Goal: Task Accomplishment & Management: Use online tool/utility

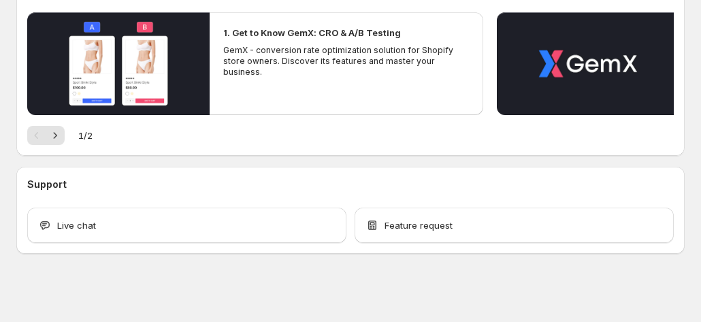
scroll to position [153, 0]
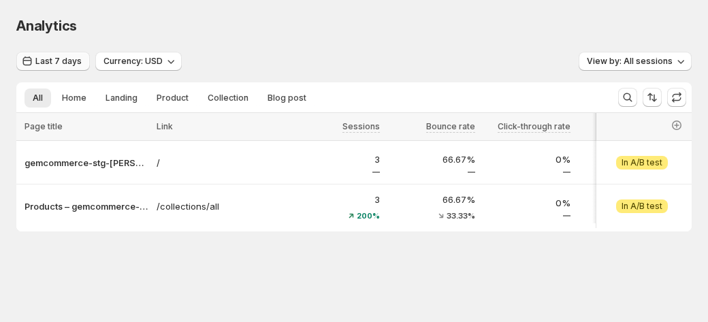
click at [63, 63] on span "Last 7 days" at bounding box center [58, 61] width 46 height 11
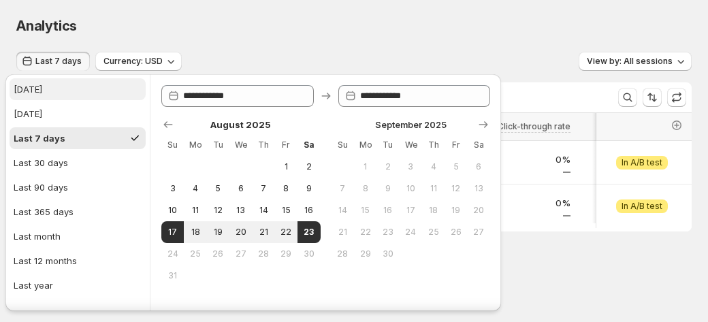
click at [61, 90] on button "[DATE]" at bounding box center [78, 89] width 136 height 22
type input "**********"
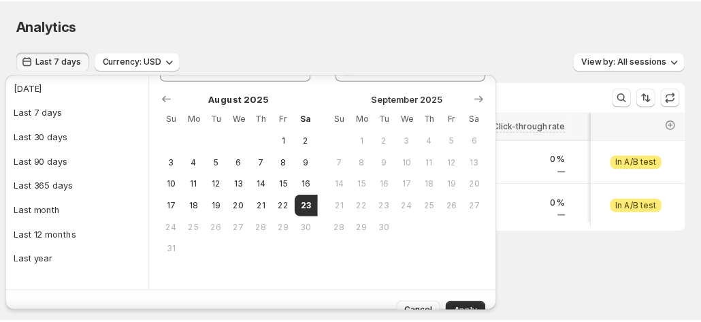
scroll to position [46, 0]
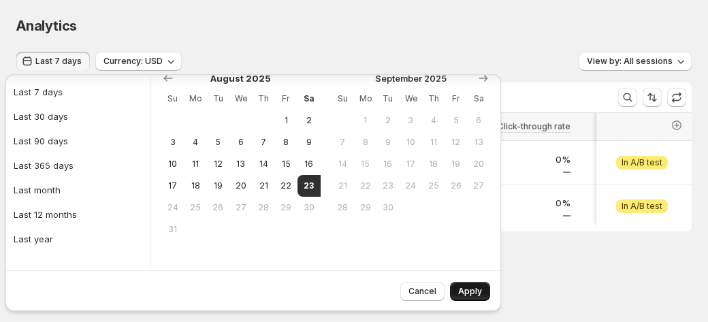
click at [458, 282] on button "Apply" at bounding box center [470, 291] width 40 height 19
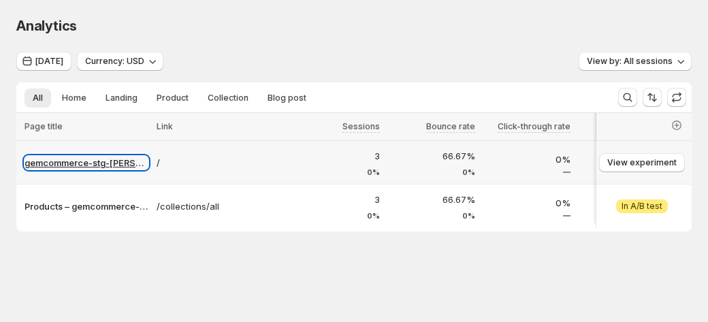
click at [84, 163] on p "gemcommerce-stg-[PERSON_NAME]" at bounding box center [87, 163] width 124 height 14
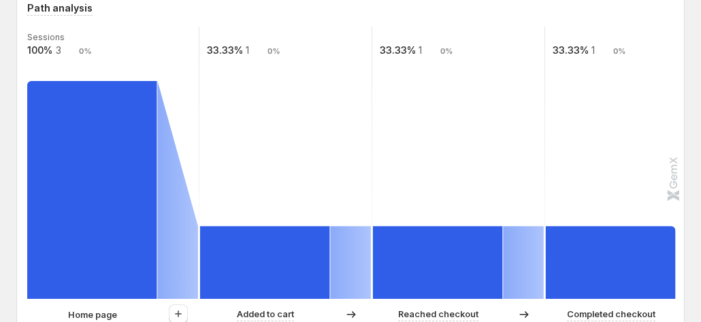
scroll to position [544, 0]
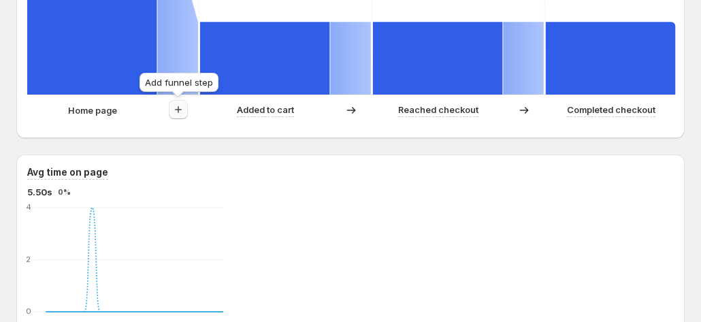
click at [182, 103] on icon "button" at bounding box center [179, 110] width 14 height 14
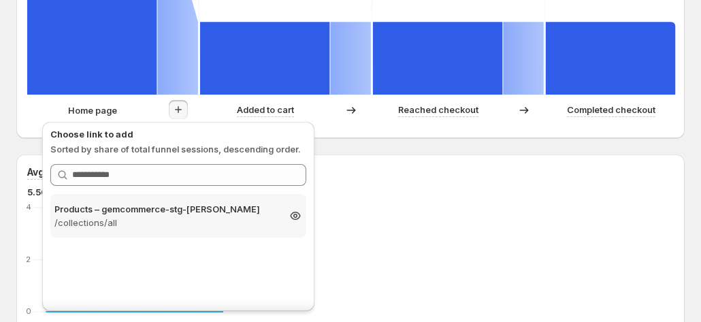
click at [136, 208] on p "Products – gemcommerce-stg-[PERSON_NAME]" at bounding box center [165, 209] width 223 height 14
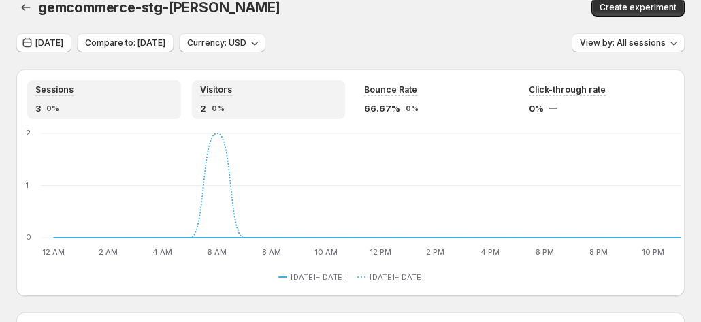
scroll to position [0, 0]
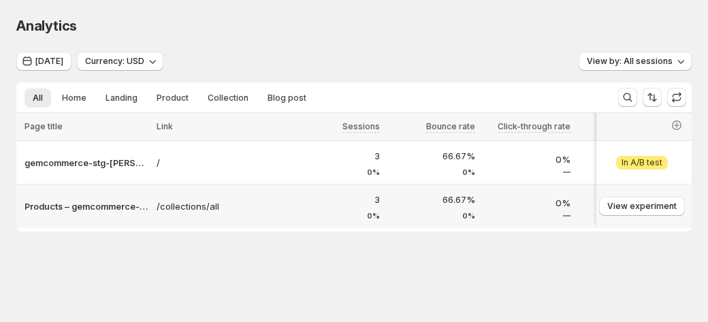
click at [92, 214] on div "Products – gemcommerce-stg-[PERSON_NAME]" at bounding box center [84, 206] width 136 height 22
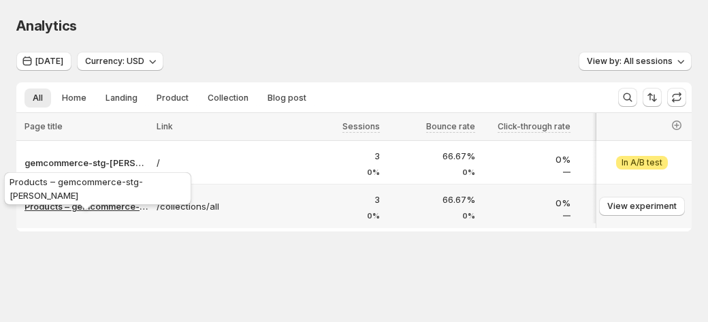
click at [98, 209] on p "Products – gemcommerce-stg-[PERSON_NAME]" at bounding box center [87, 206] width 124 height 14
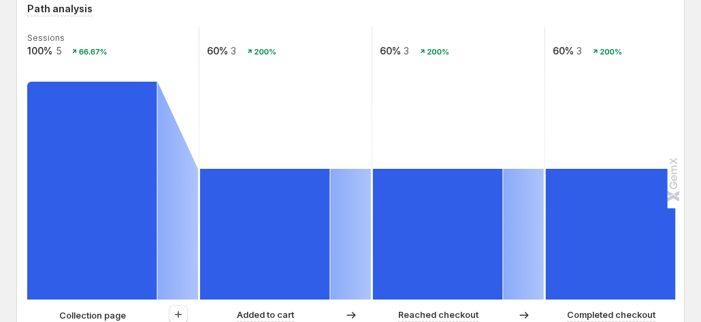
scroll to position [340, 0]
